Goal: Find specific page/section: Find specific page/section

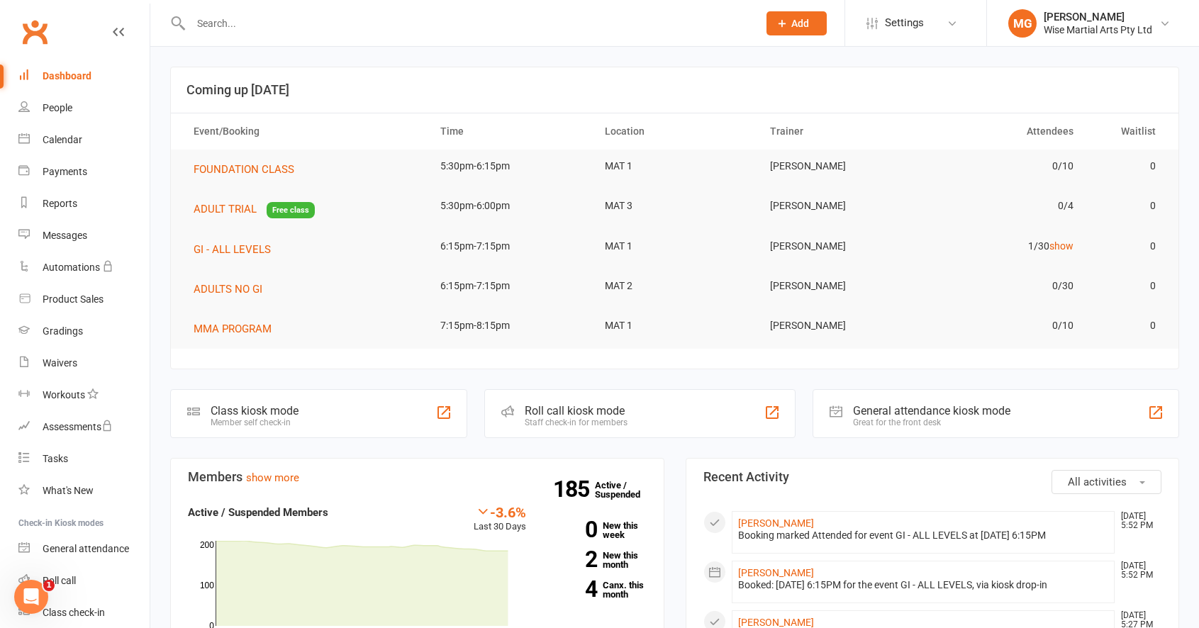
click at [306, 16] on input "text" at bounding box center [468, 23] width 562 height 20
paste input "[EMAIL_ADDRESS][DOMAIN_NAME]"
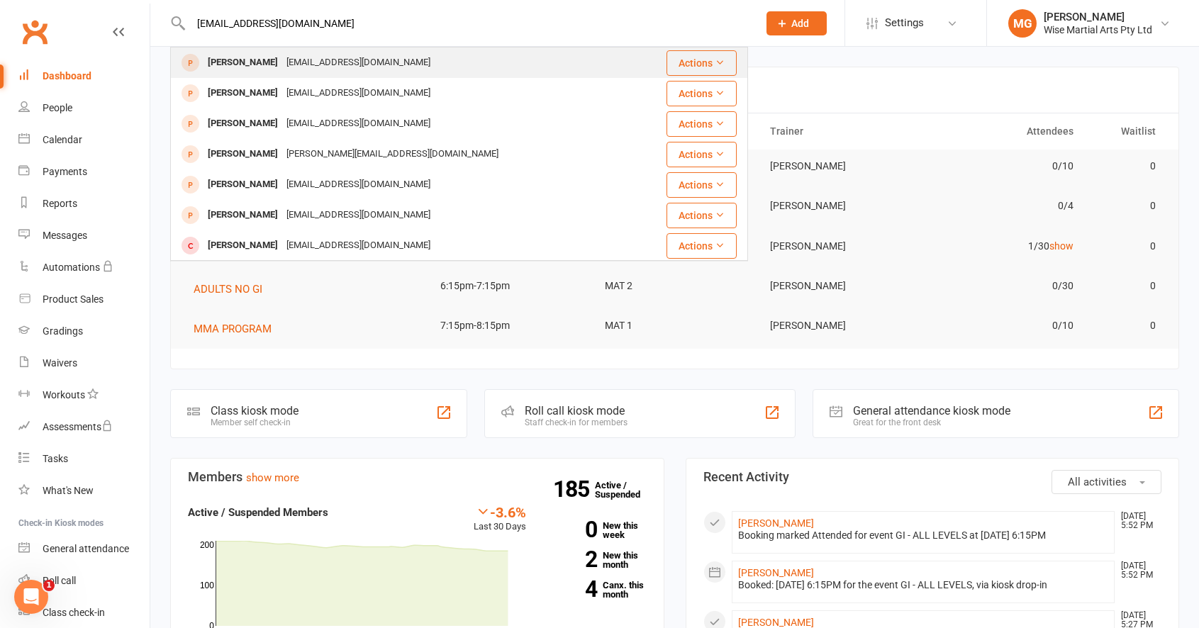
type input "[EMAIL_ADDRESS][DOMAIN_NAME]"
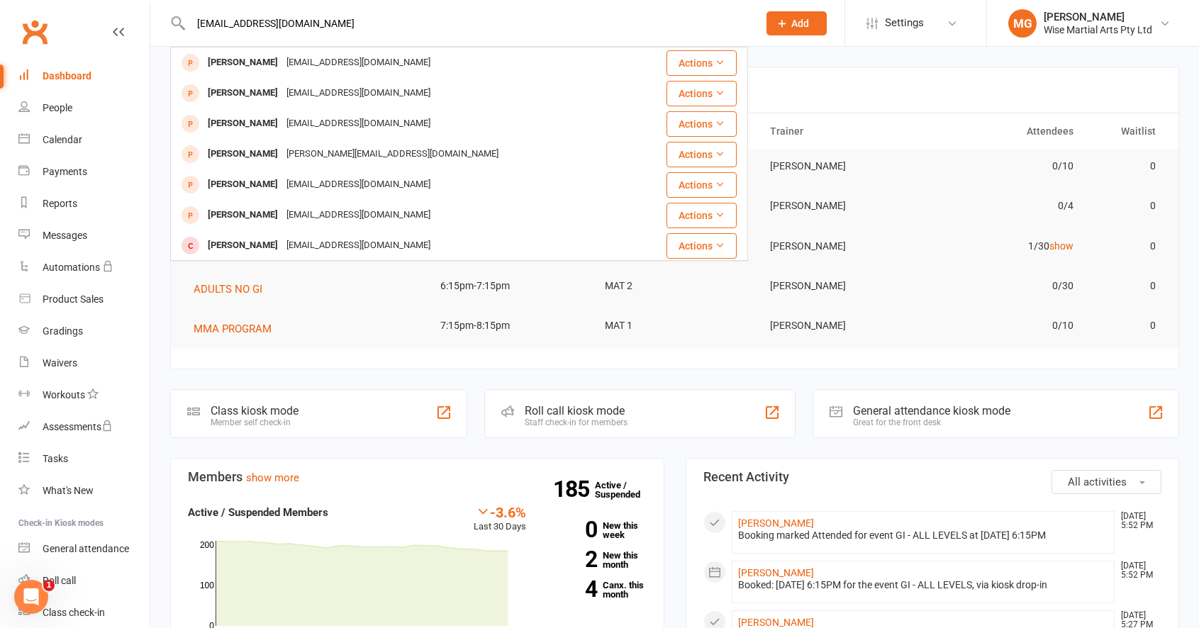
click at [282, 60] on div "[EMAIL_ADDRESS][DOMAIN_NAME]" at bounding box center [358, 62] width 152 height 21
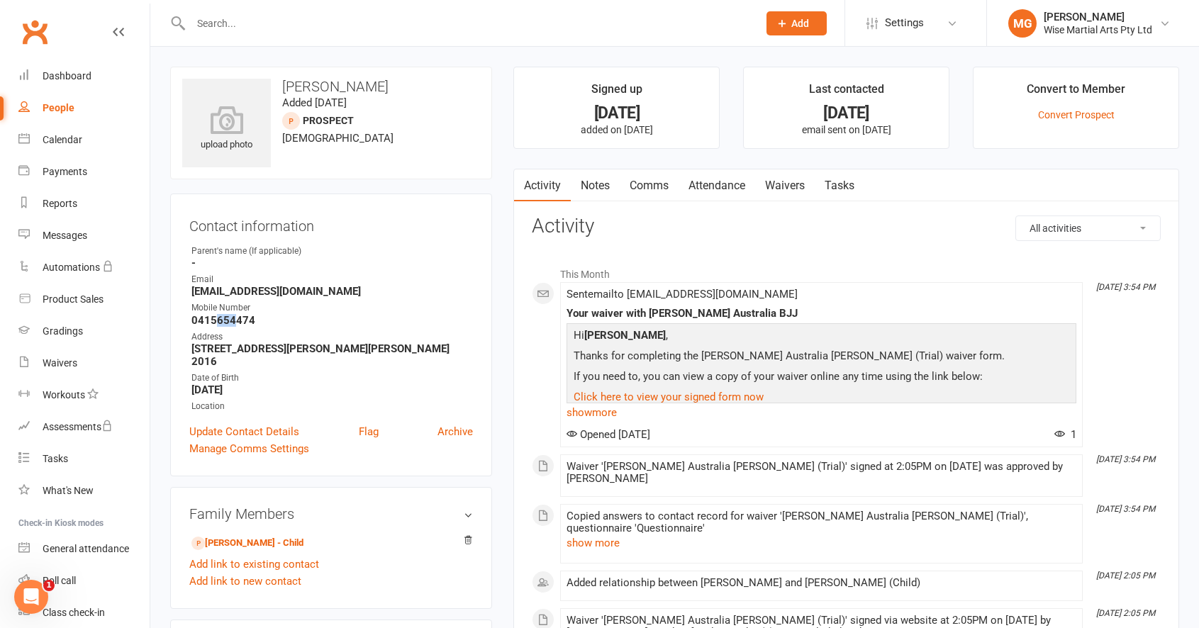
drag, startPoint x: 218, startPoint y: 325, endPoint x: 234, endPoint y: 323, distance: 16.4
click at [234, 323] on strong "0415654474" at bounding box center [332, 320] width 282 height 13
click at [291, 319] on strong "0415654474" at bounding box center [332, 320] width 282 height 13
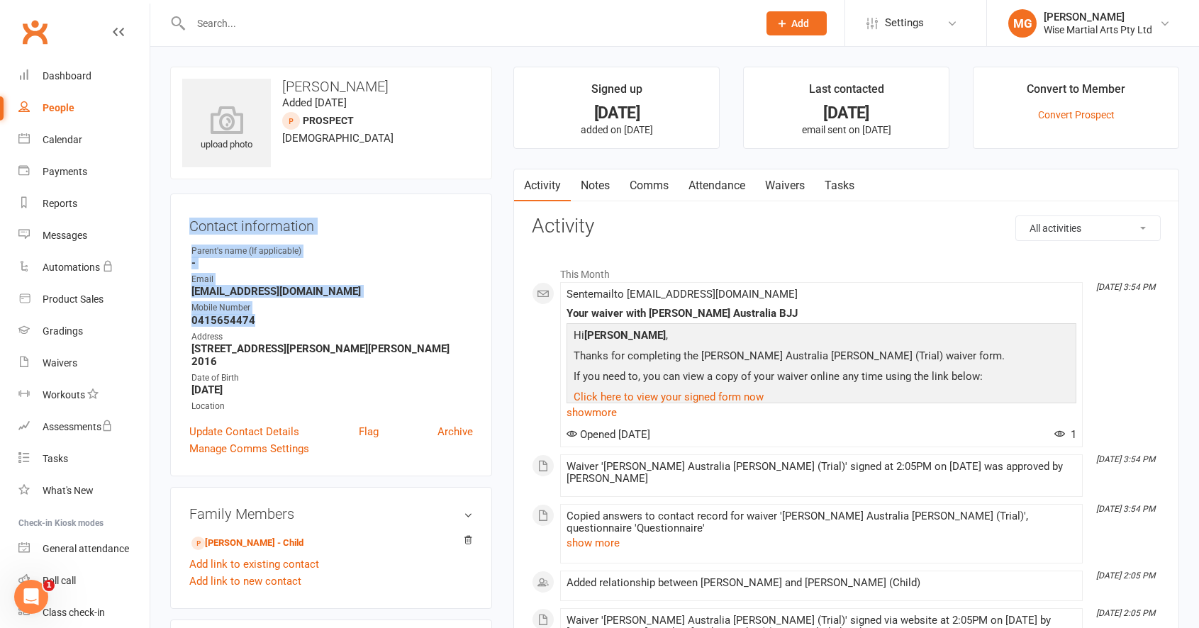
drag, startPoint x: 291, startPoint y: 319, endPoint x: 177, endPoint y: 206, distance: 161.0
click at [177, 206] on div "Contact information Owner Parent's name (If applicable) - Email [EMAIL_ADDRESS]…" at bounding box center [331, 335] width 322 height 283
click at [211, 211] on div "Contact information Owner Parent's name (If applicable) - Email [EMAIL_ADDRESS]…" at bounding box center [331, 335] width 322 height 283
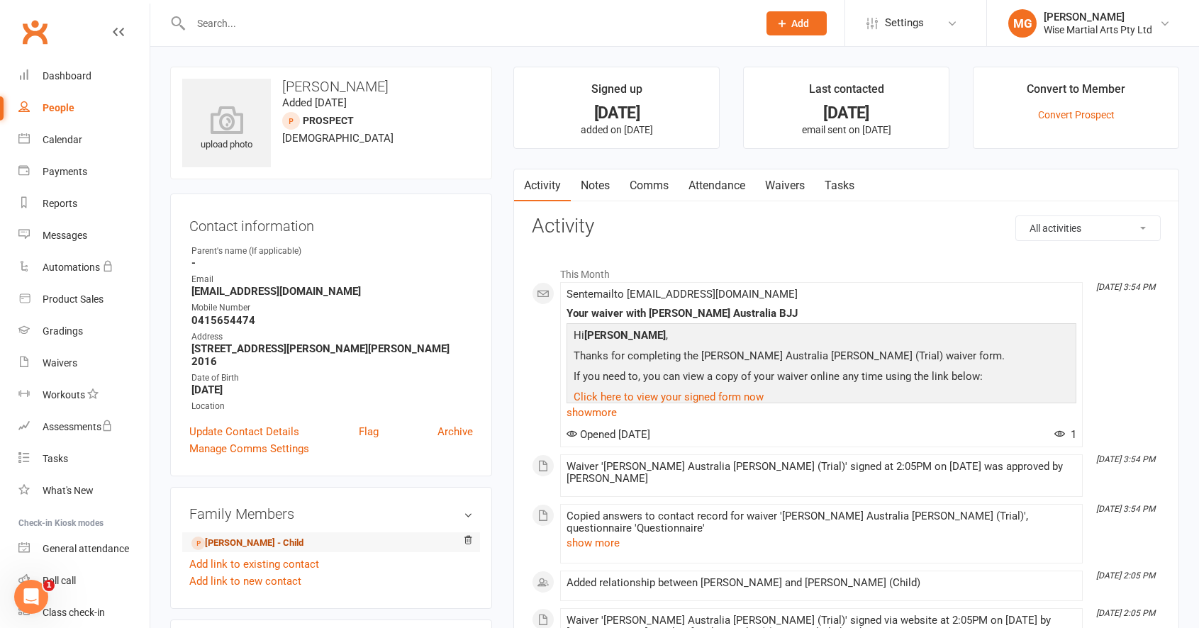
click at [267, 536] on link "[PERSON_NAME] - Child" at bounding box center [247, 543] width 112 height 15
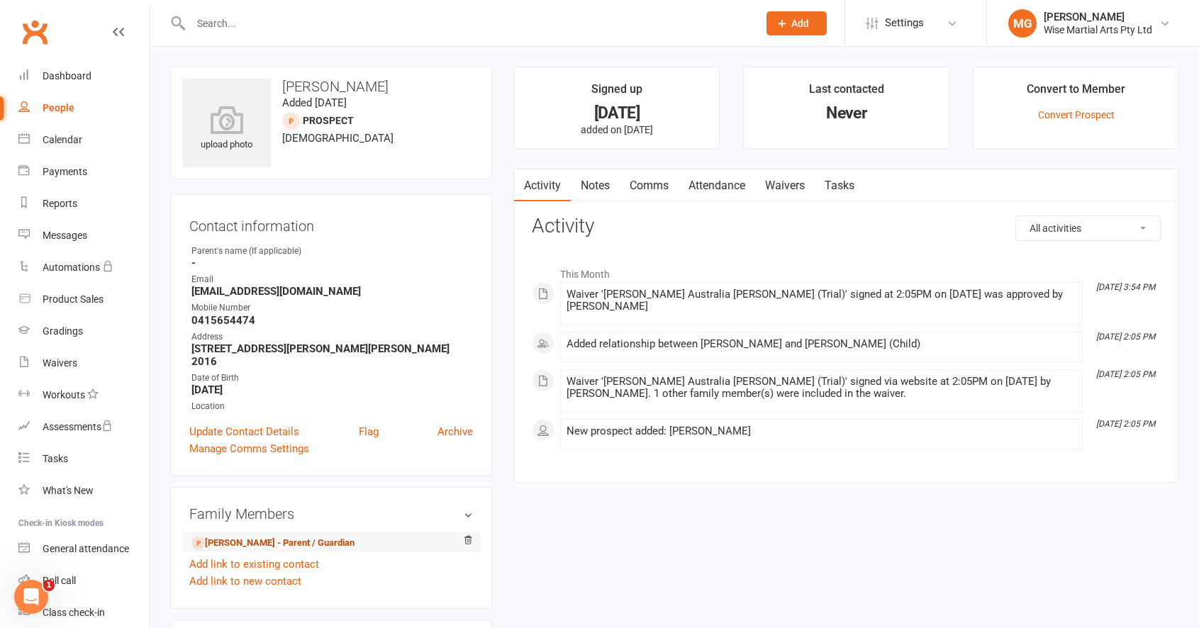
click at [237, 536] on link "[PERSON_NAME] - Parent / Guardian" at bounding box center [272, 543] width 163 height 15
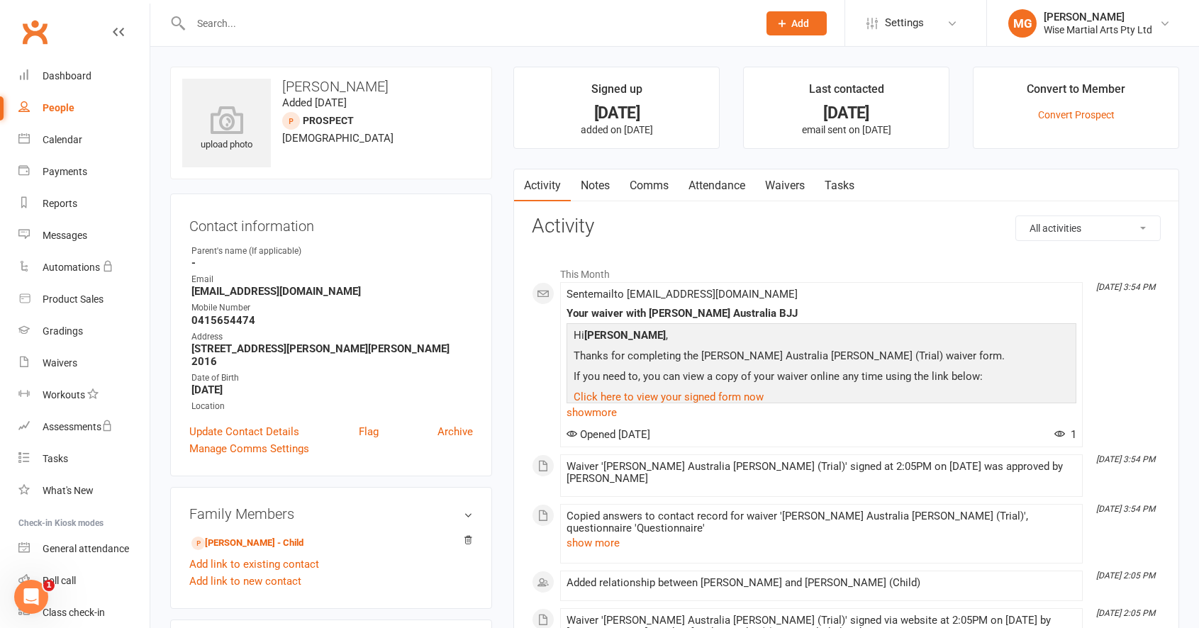
click at [307, 11] on div at bounding box center [459, 23] width 578 height 46
click at [307, 16] on input "text" at bounding box center [468, 23] width 562 height 20
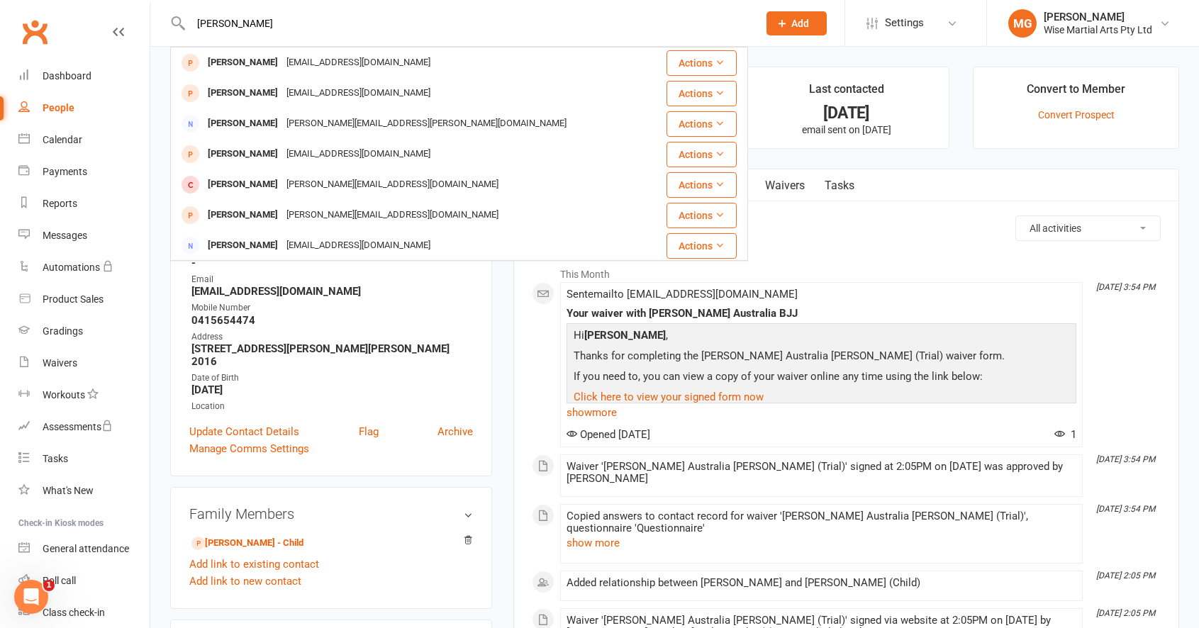
click at [277, 28] on input "[PERSON_NAME]" at bounding box center [468, 23] width 562 height 20
type input "g"
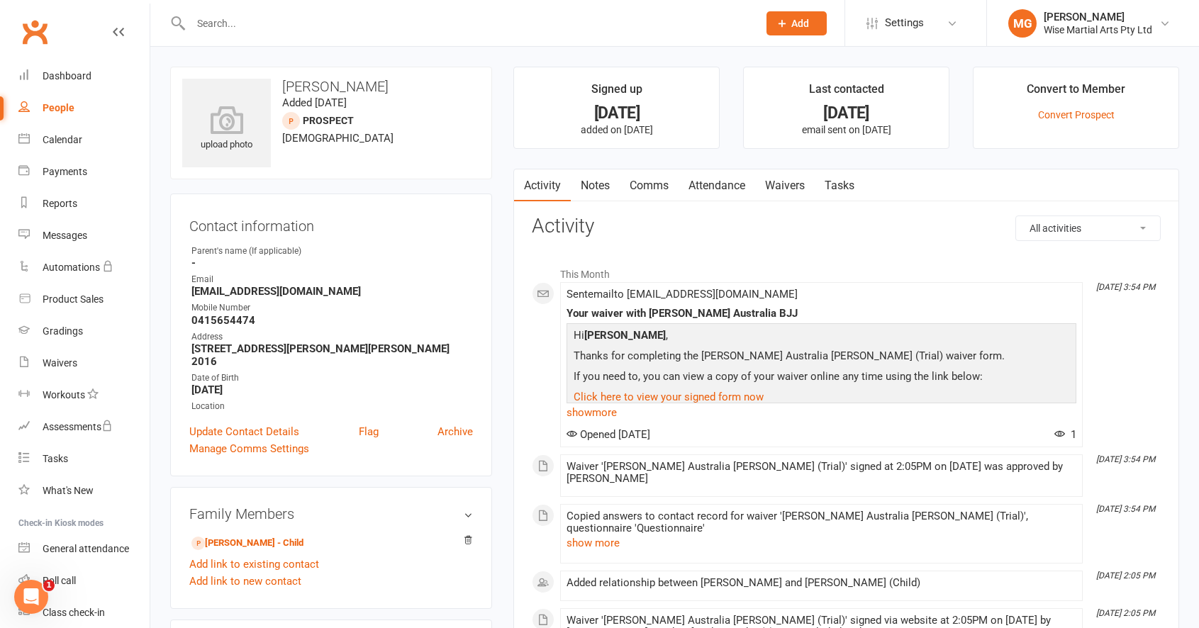
click at [502, 87] on div "upload photo [PERSON_NAME] Added [DATE] prospect [DEMOGRAPHIC_DATA] Contact inf…" at bounding box center [331, 635] width 343 height 1136
